Goal: Task Accomplishment & Management: Manage account settings

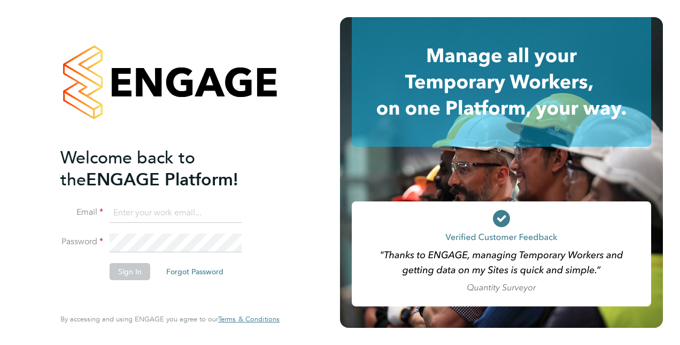
type input "matthew.odowd@vistry.co.uk"
click at [135, 266] on button "Sign In" at bounding box center [130, 271] width 41 height 17
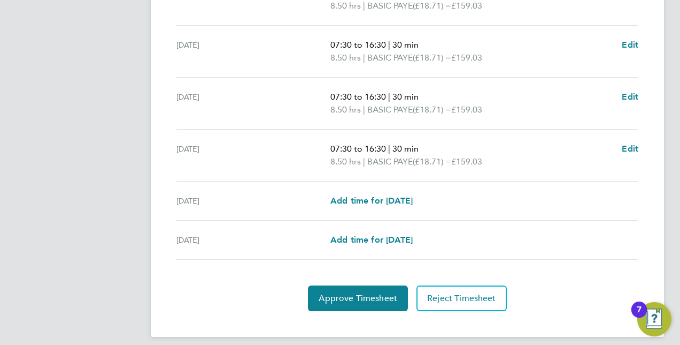
scroll to position [435, 0]
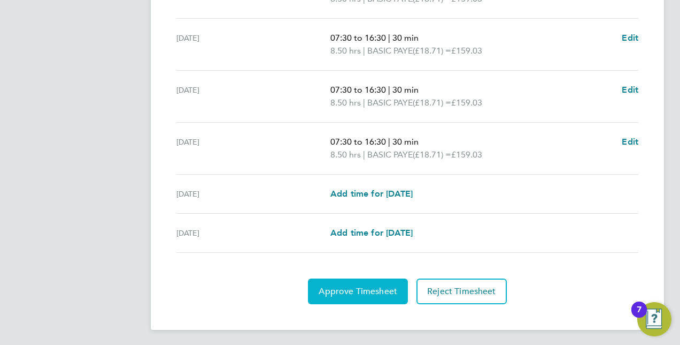
click at [380, 278] on button "Approve Timesheet" at bounding box center [358, 291] width 100 height 26
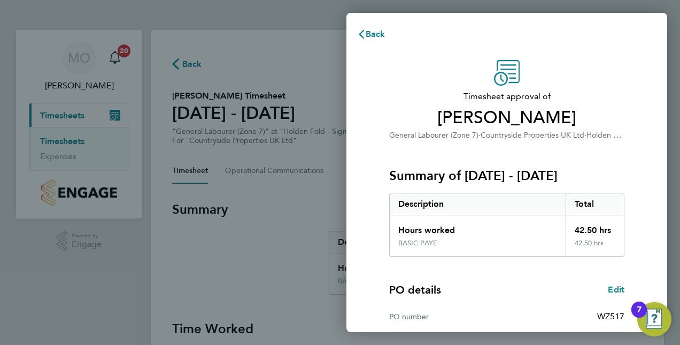
click at [653, 158] on div "Timesheet approval of [PERSON_NAME] General Labourer (Zone 7) · Countryside Pro…" at bounding box center [507, 258] width 321 height 422
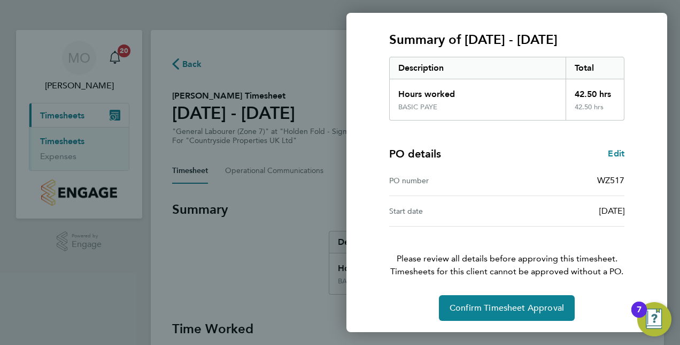
scroll to position [136, 0]
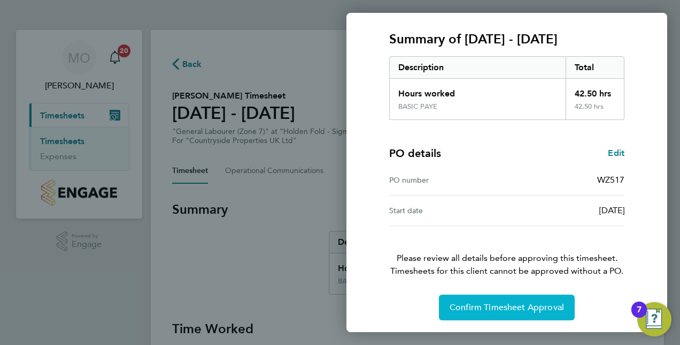
click at [496, 310] on span "Confirm Timesheet Approval" at bounding box center [507, 307] width 114 height 11
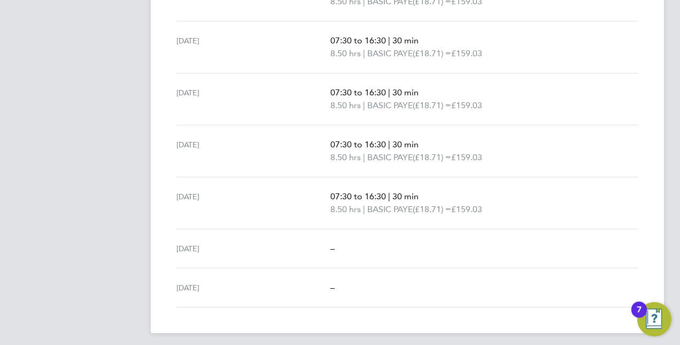
scroll to position [384, 0]
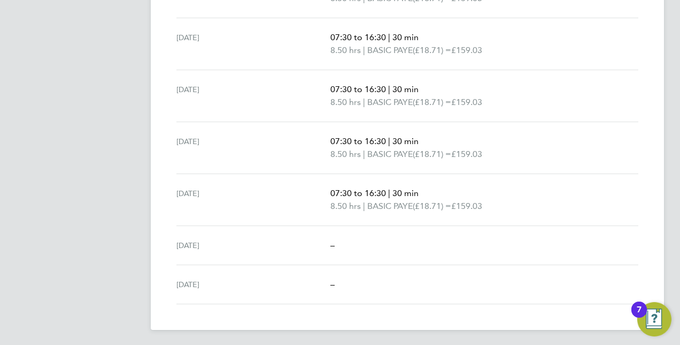
click at [635, 42] on div "07:30 to 16:30 | 30 min 8.50 hrs | BASIC PAYE (£18.71) = £159.03" at bounding box center [485, 44] width 308 height 26
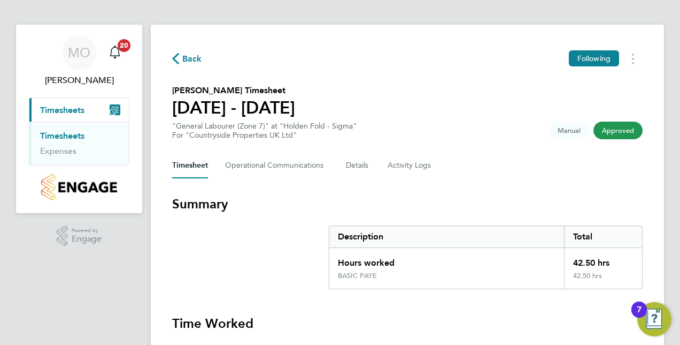
scroll to position [0, 0]
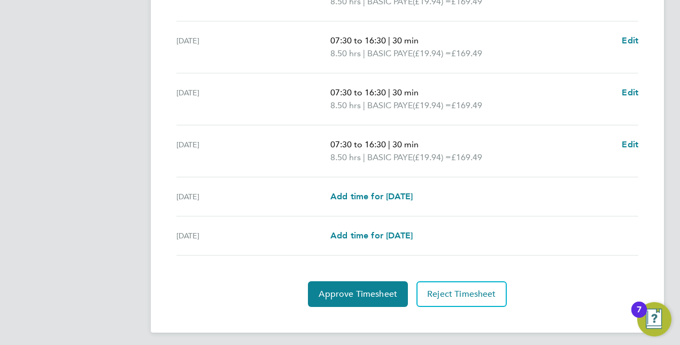
scroll to position [435, 0]
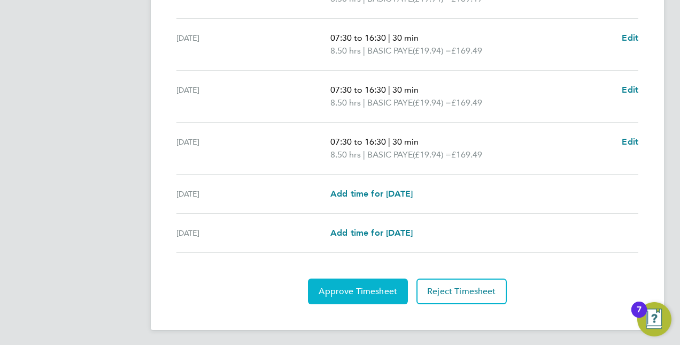
click at [362, 282] on button "Approve Timesheet" at bounding box center [358, 291] width 100 height 26
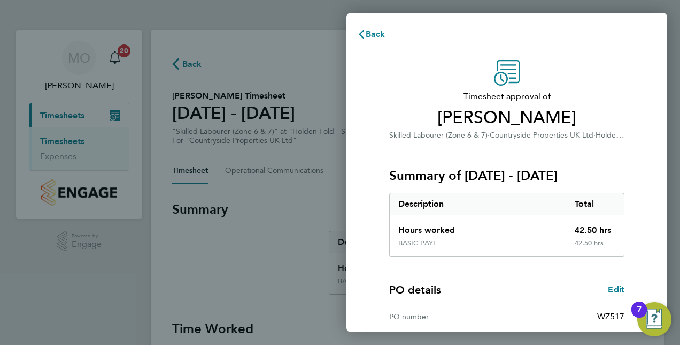
click at [636, 161] on div "Timesheet approval of Luke Coles Skilled Labourer (Zone 6 & 7) · Countryside Pr…" at bounding box center [507, 258] width 261 height 396
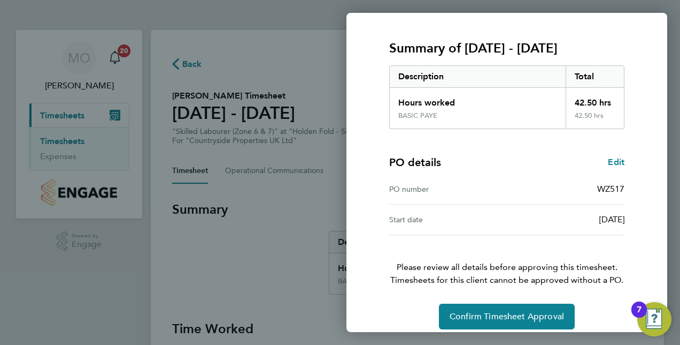
scroll to position [136, 0]
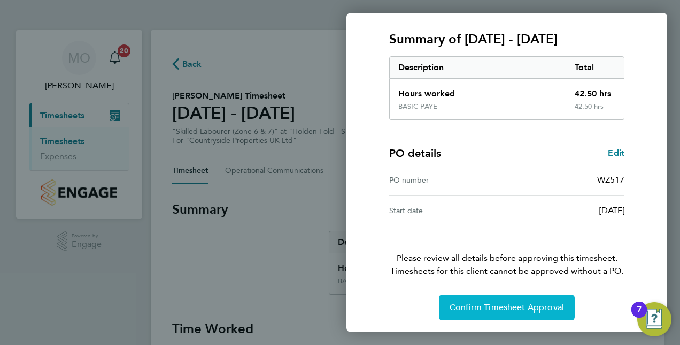
click at [488, 307] on span "Confirm Timesheet Approval" at bounding box center [507, 307] width 114 height 11
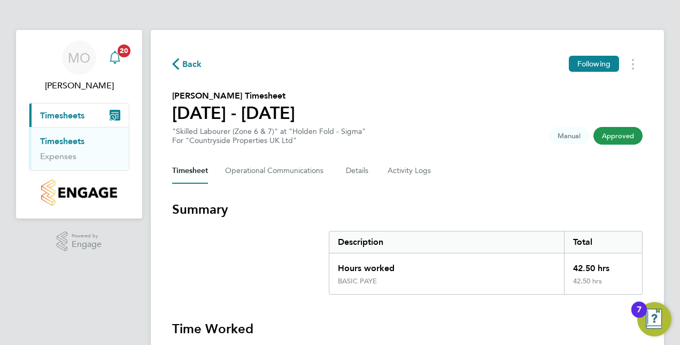
click at [109, 56] on icon "Main navigation" at bounding box center [115, 57] width 13 height 13
